Goal: Transaction & Acquisition: Book appointment/travel/reservation

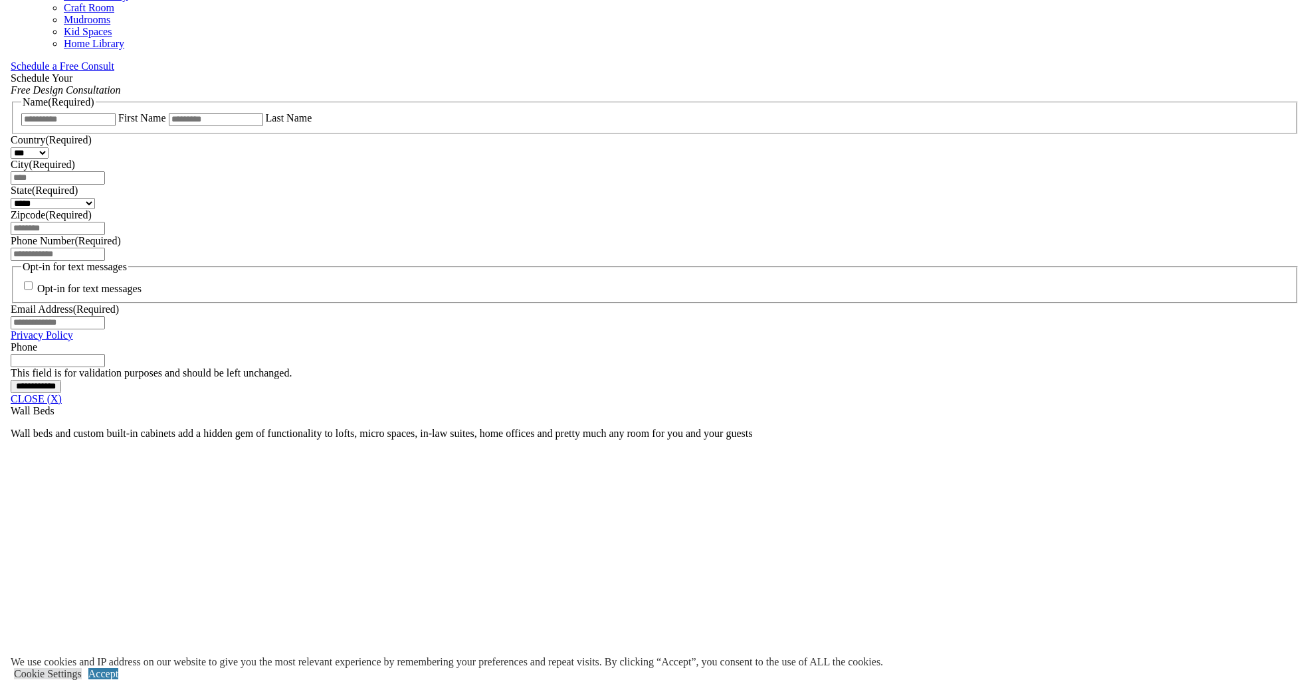
scroll to position [846, 0]
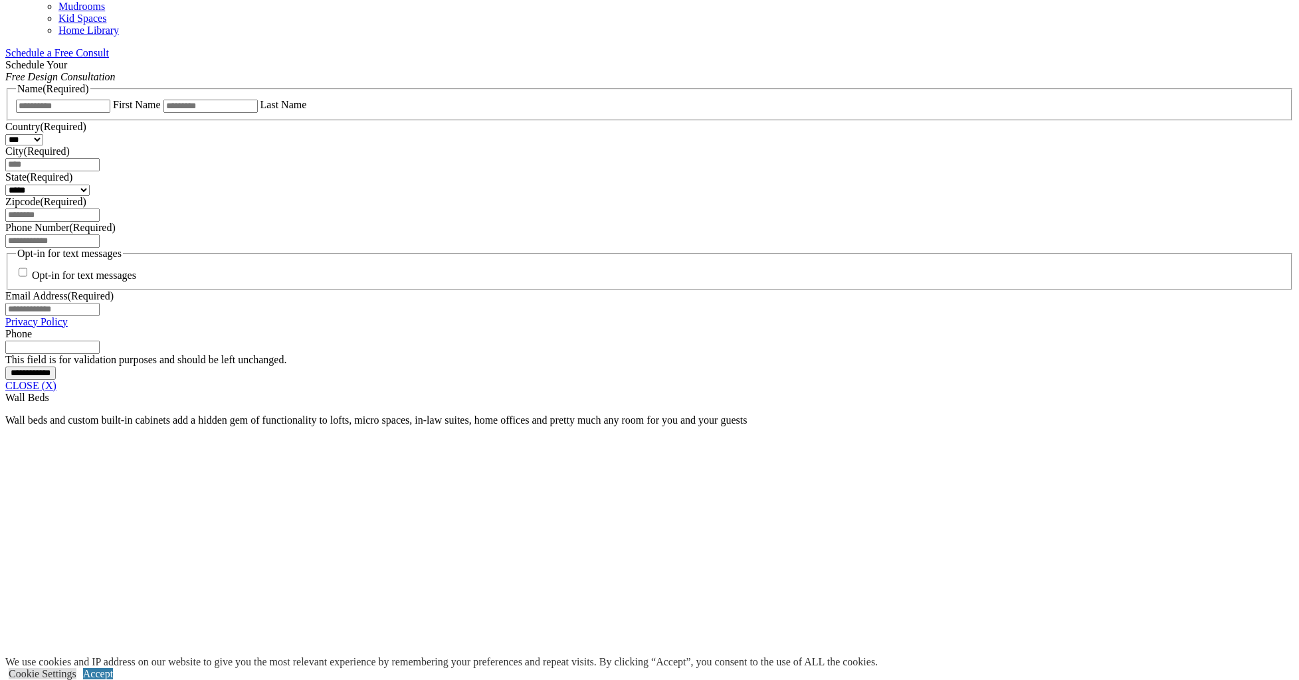
click at [109, 58] on span "Schedule a Free Consult (opens a dropdown menu)" at bounding box center [109, 52] width 0 height 11
